Goal: Task Accomplishment & Management: Complete application form

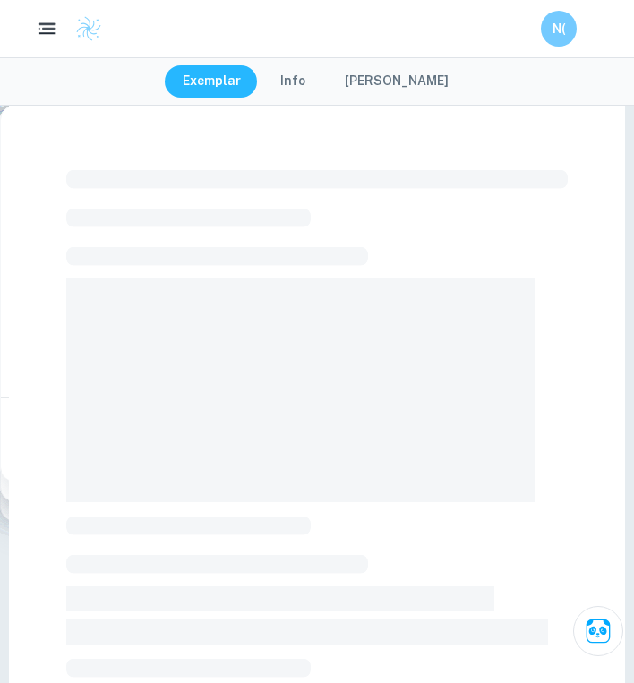
click at [46, 30] on icon "button" at bounding box center [47, 29] width 22 height 22
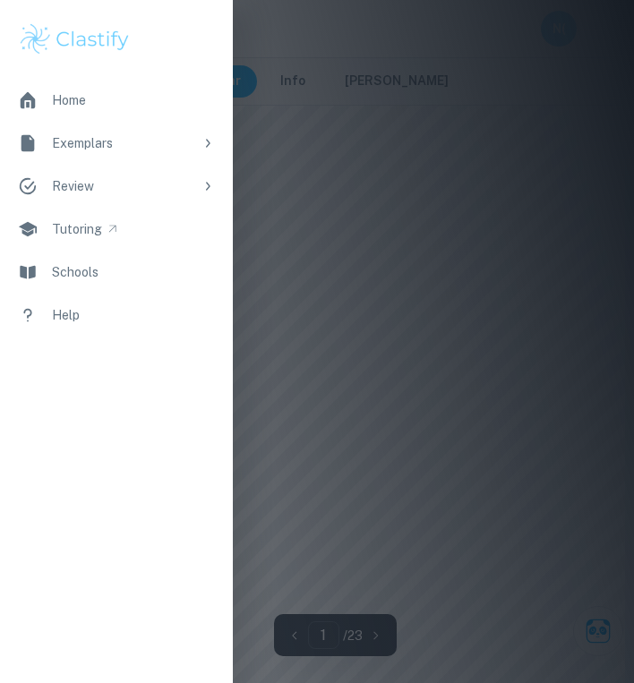
click at [198, 149] on link "Exemplars" at bounding box center [116, 143] width 233 height 43
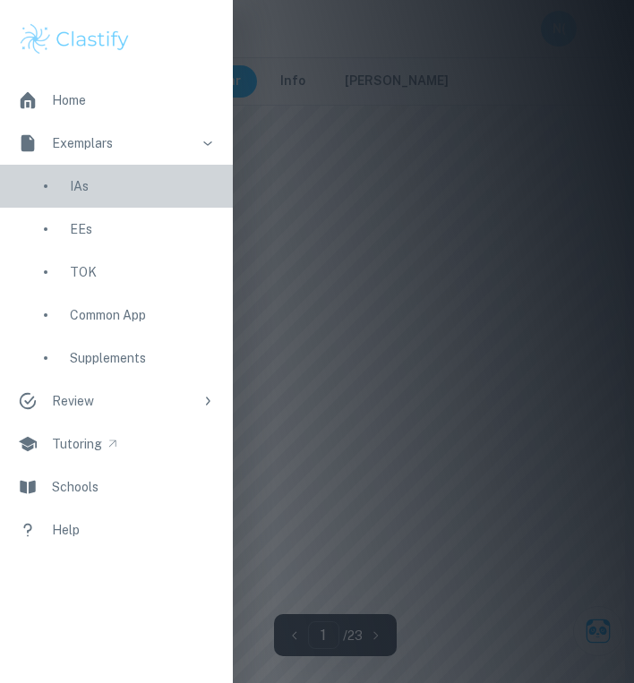
click at [74, 184] on div "IAs" at bounding box center [142, 186] width 145 height 20
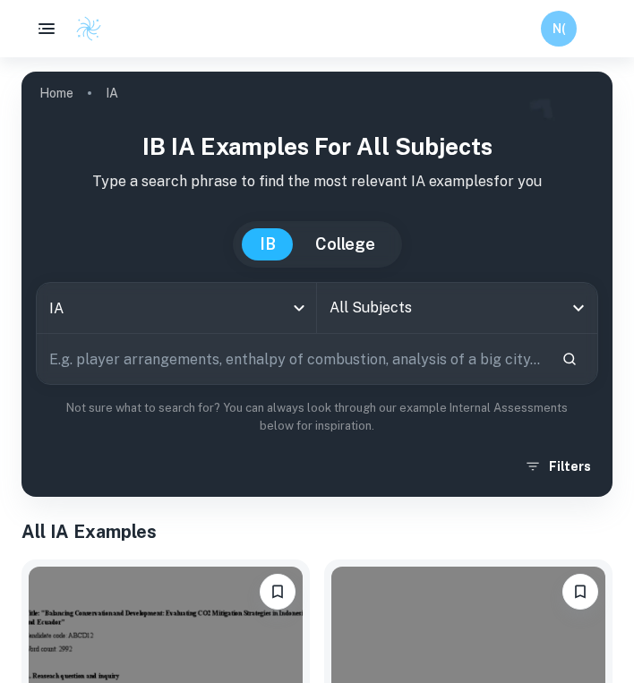
click at [395, 304] on input "All Subjects" at bounding box center [443, 308] width 237 height 34
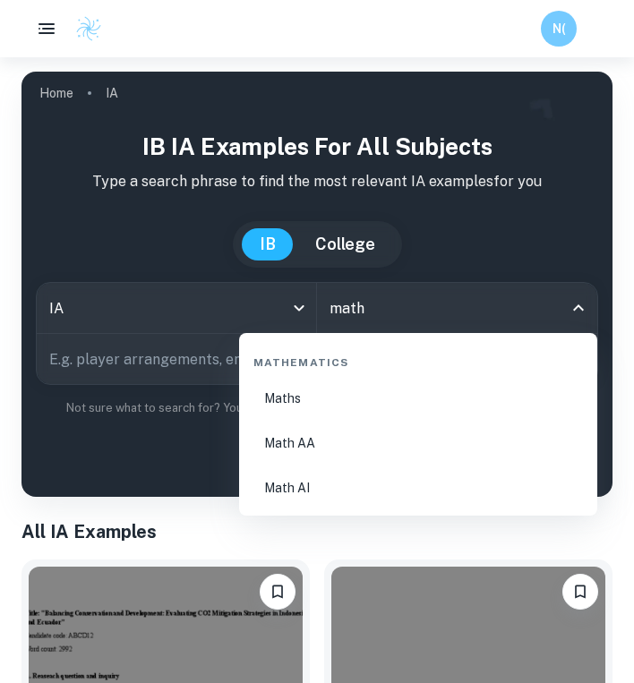
click at [364, 445] on li "Math AA" at bounding box center [418, 443] width 344 height 41
type input "Math AA"
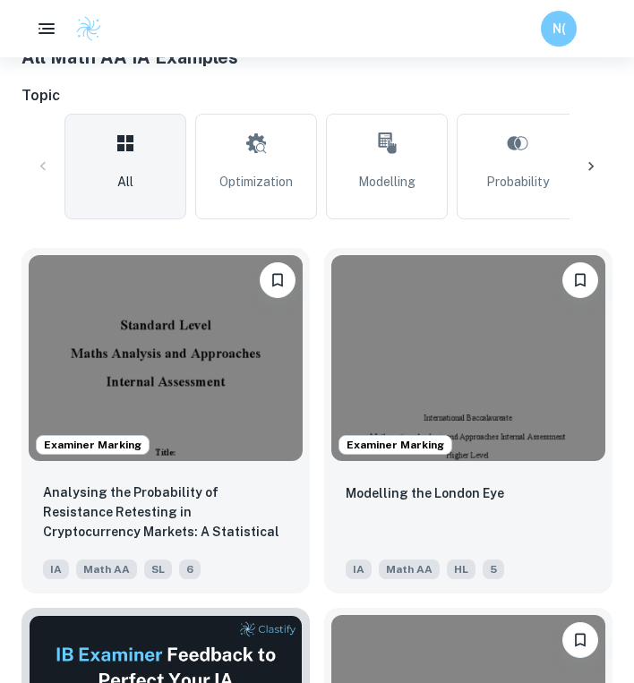
scroll to position [256, 0]
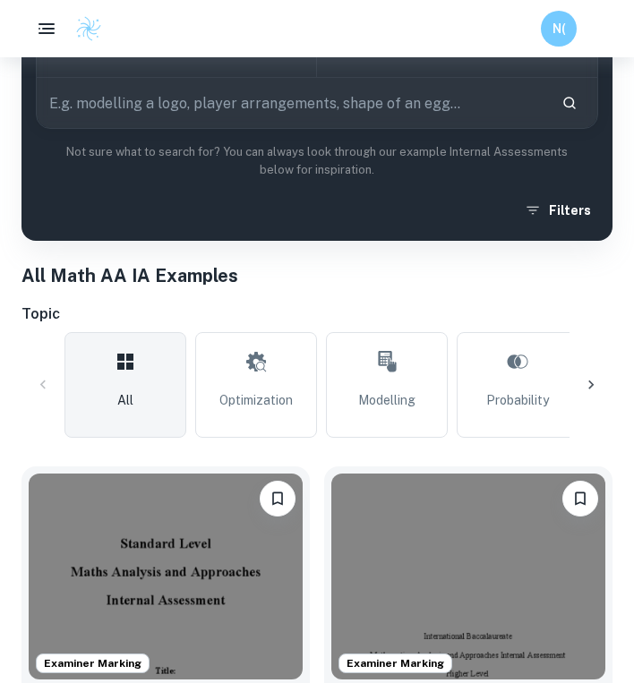
click at [590, 382] on icon at bounding box center [590, 385] width 5 height 9
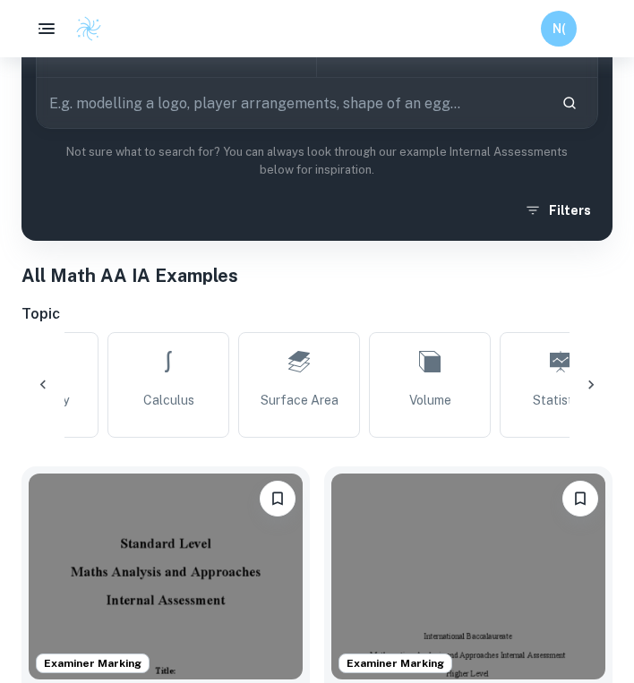
click at [590, 382] on icon at bounding box center [590, 385] width 5 height 9
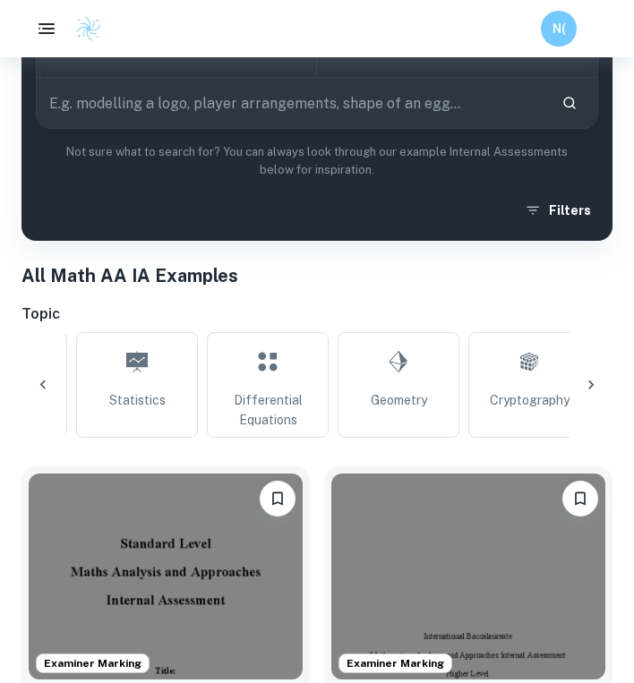
click at [590, 382] on icon at bounding box center [590, 385] width 5 height 9
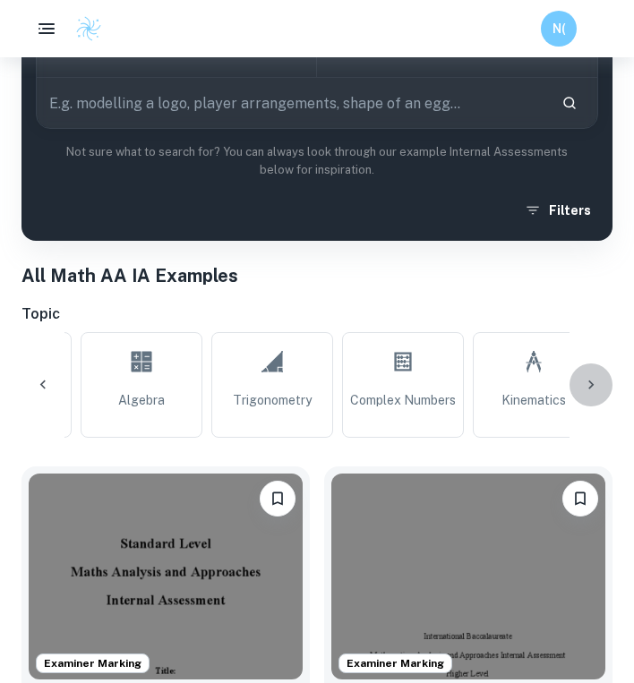
click at [590, 382] on icon at bounding box center [590, 385] width 5 height 9
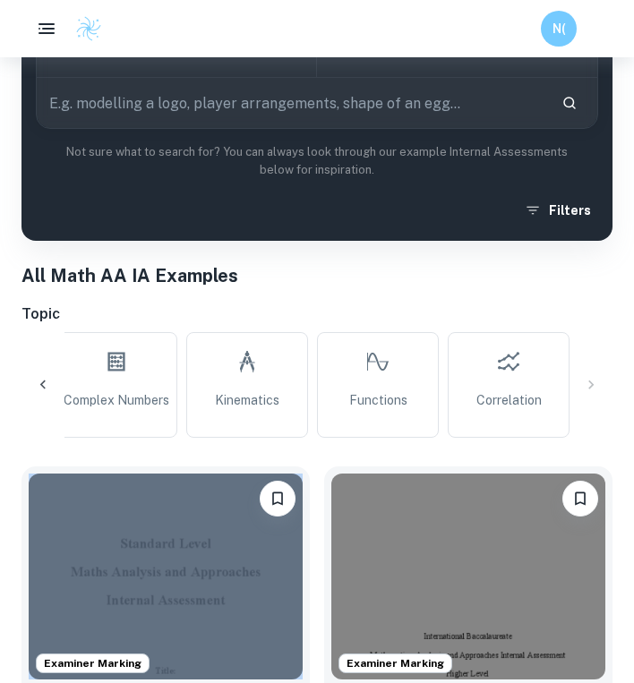
scroll to position [0, 1709]
click at [590, 382] on div "All Optimization Modelling Probability Calculus Surface Area Volume Statistics …" at bounding box center [316, 385] width 591 height 106
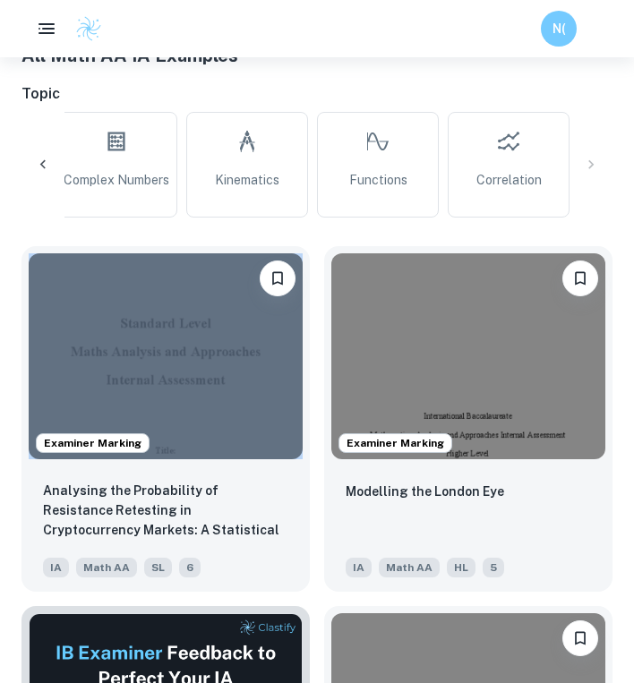
scroll to position [0, 0]
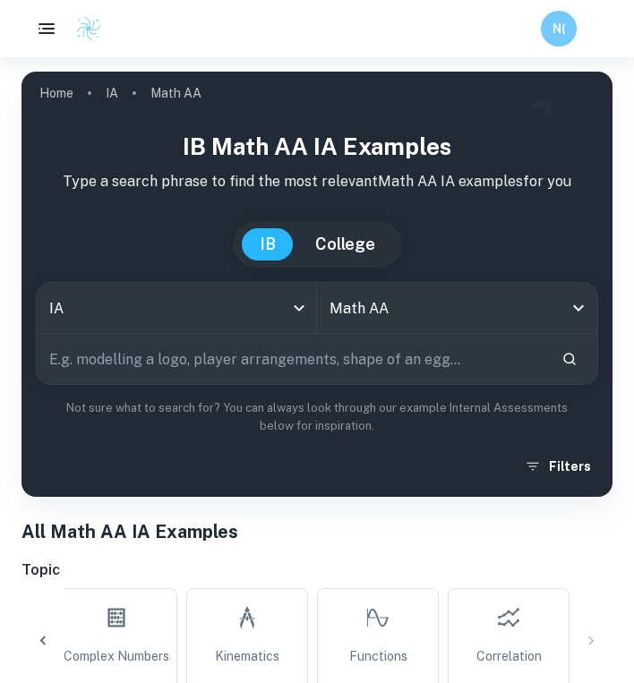
click at [337, 359] on input "text" at bounding box center [292, 359] width 510 height 50
type input "mark scheme"
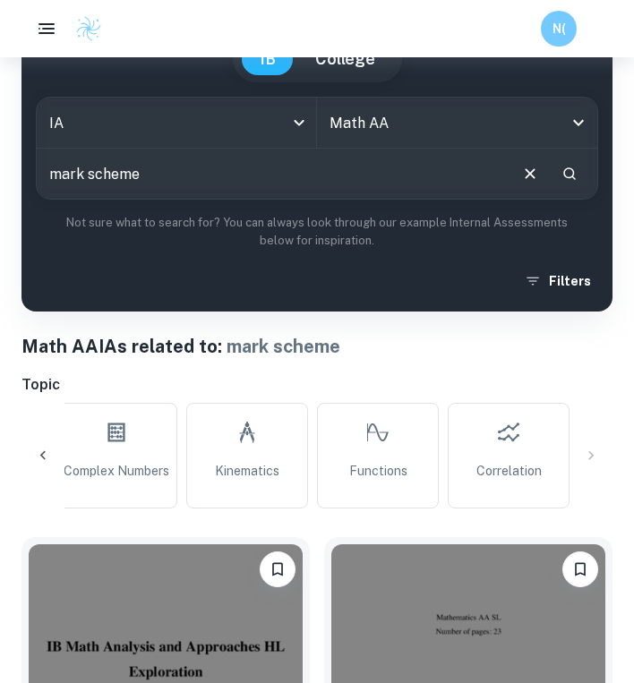
scroll to position [8, 0]
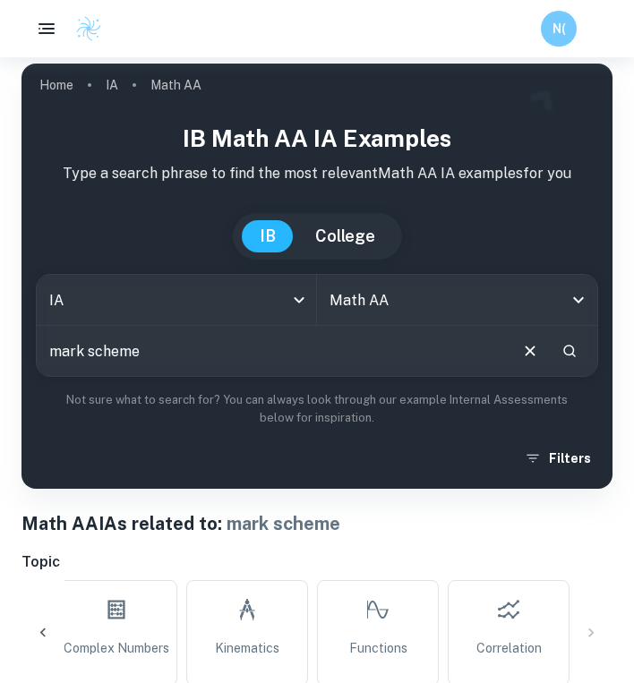
drag, startPoint x: 148, startPoint y: 356, endPoint x: 51, endPoint y: 354, distance: 96.8
click at [51, 354] on input "mark scheme" at bounding box center [271, 351] width 469 height 50
type input "structure"
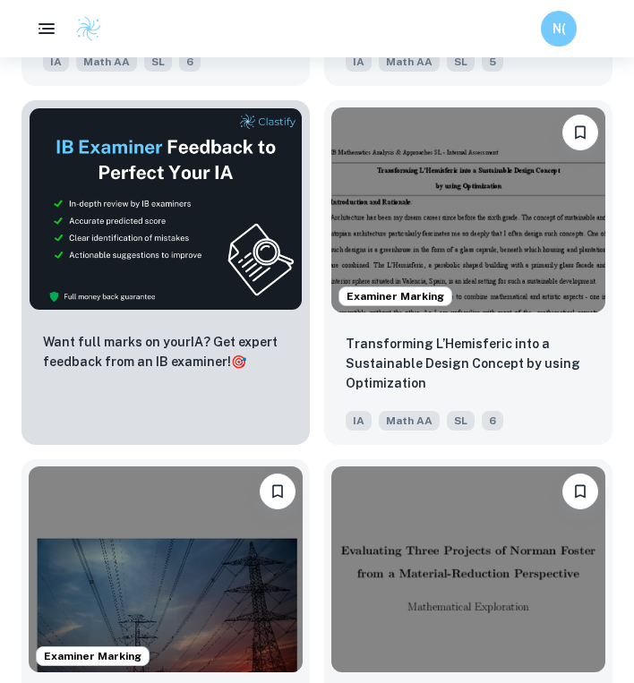
scroll to position [987, 0]
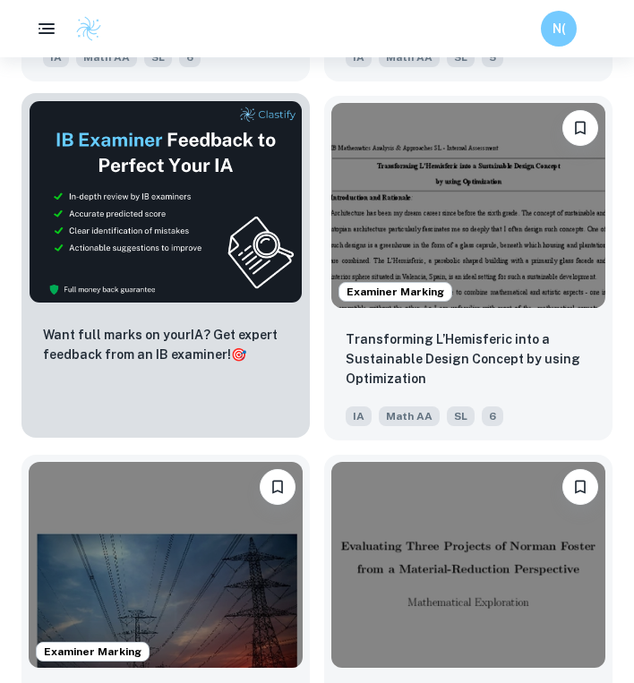
click at [198, 252] on img at bounding box center [166, 202] width 274 height 204
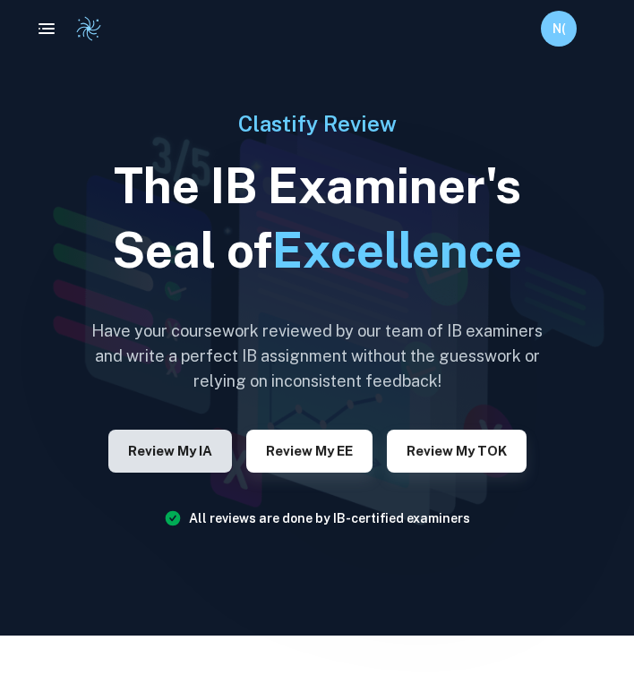
click at [160, 450] on button "Review my IA" at bounding box center [170, 451] width 124 height 43
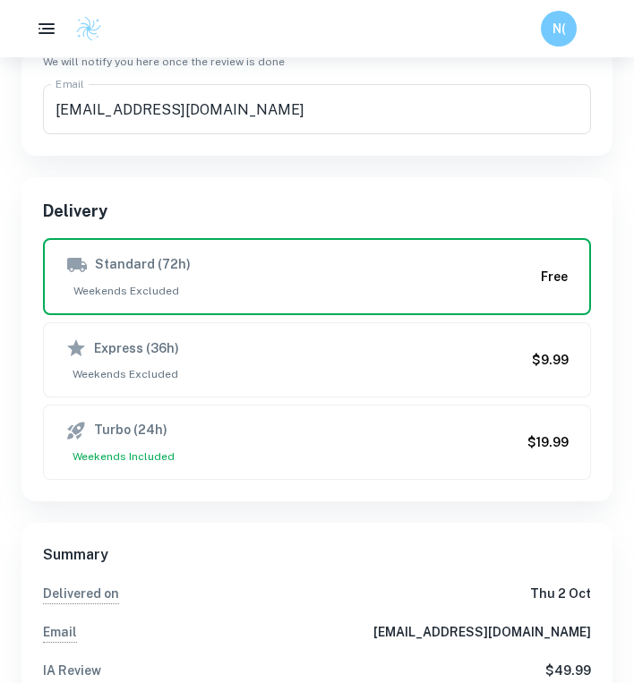
scroll to position [1047, 0]
